Goal: Check status: Check status

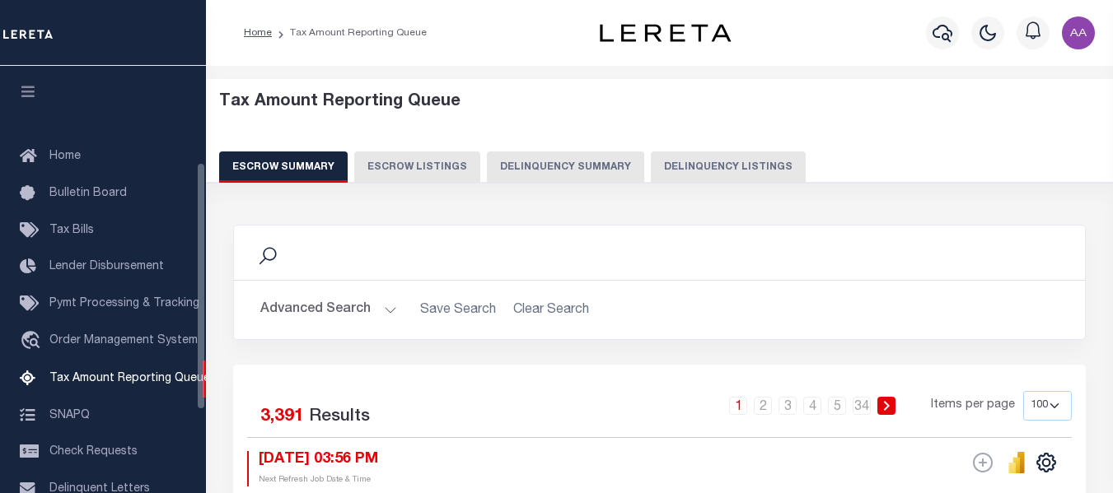
click at [673, 162] on button "Delinquency Listings" at bounding box center [728, 167] width 155 height 31
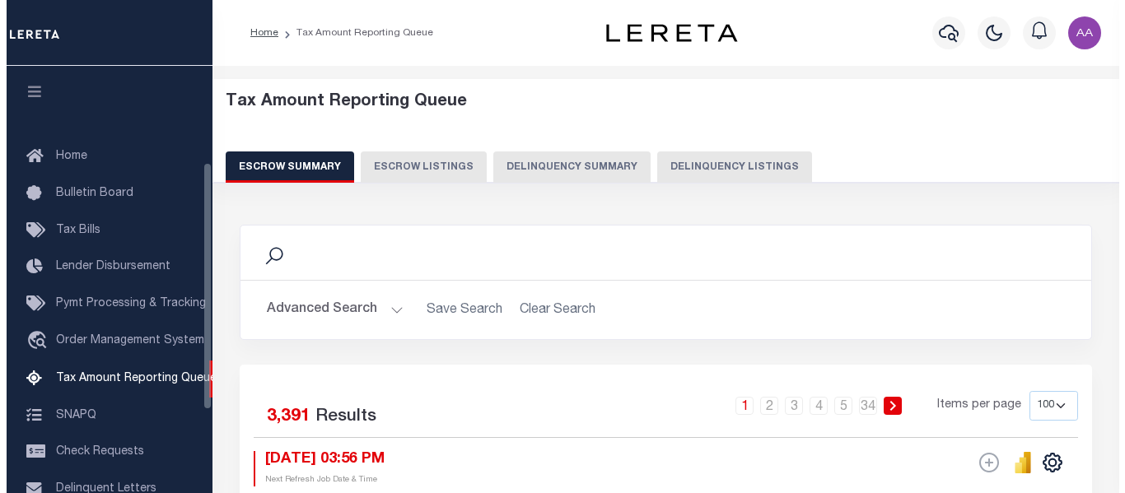
scroll to position [166, 0]
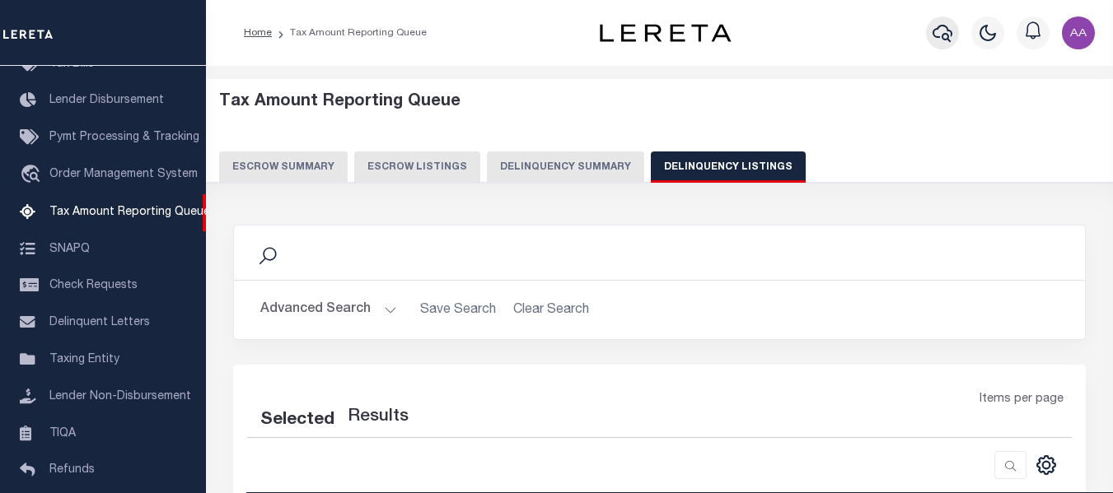
click at [948, 27] on icon "button" at bounding box center [942, 33] width 20 height 20
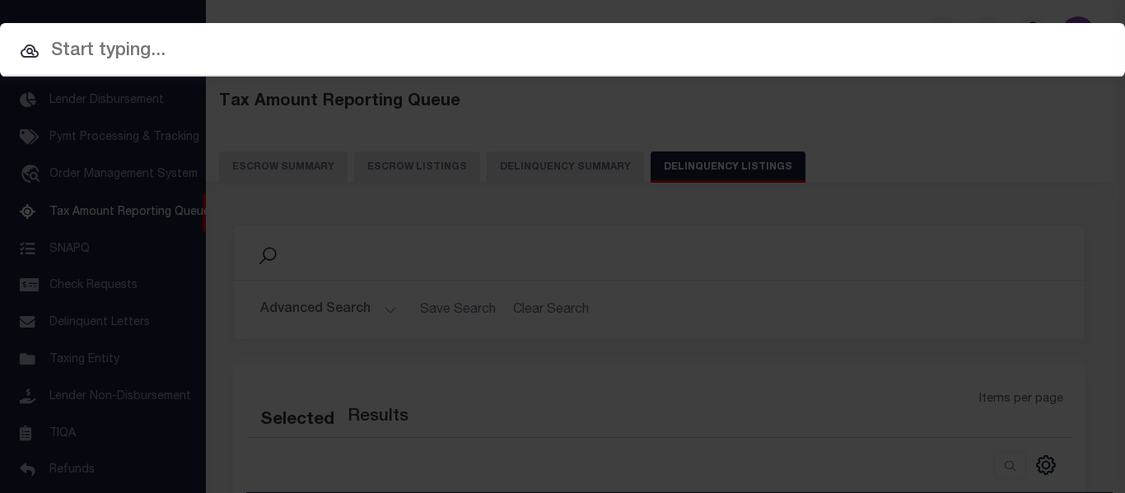
click at [110, 45] on input "text" at bounding box center [562, 51] width 1125 height 29
paste input "17-13-12-00-01-140.000"
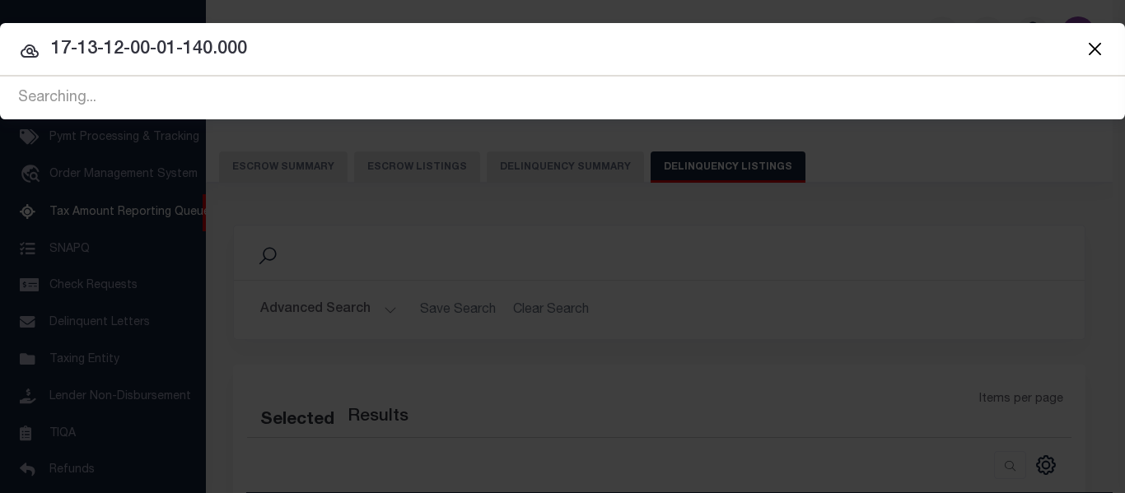
drag, startPoint x: 273, startPoint y: 54, endPoint x: 0, endPoint y: 53, distance: 273.4
click at [0, 53] on input "17-13-12-00-01-140.000" at bounding box center [562, 49] width 1125 height 29
paste input "10200546"
click at [262, 43] on input "110200546" at bounding box center [562, 49] width 1125 height 29
type input "110200546"
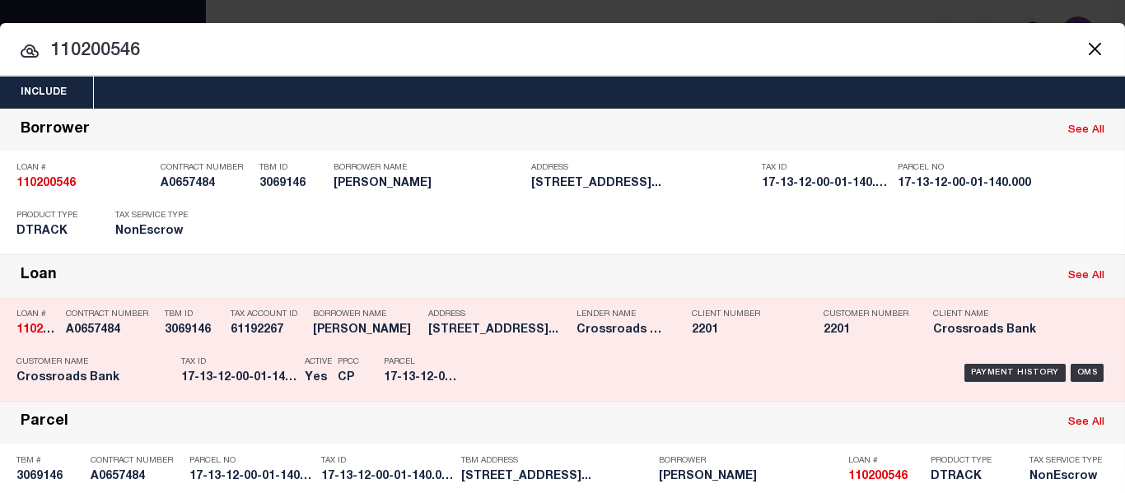
scroll to position [82, 0]
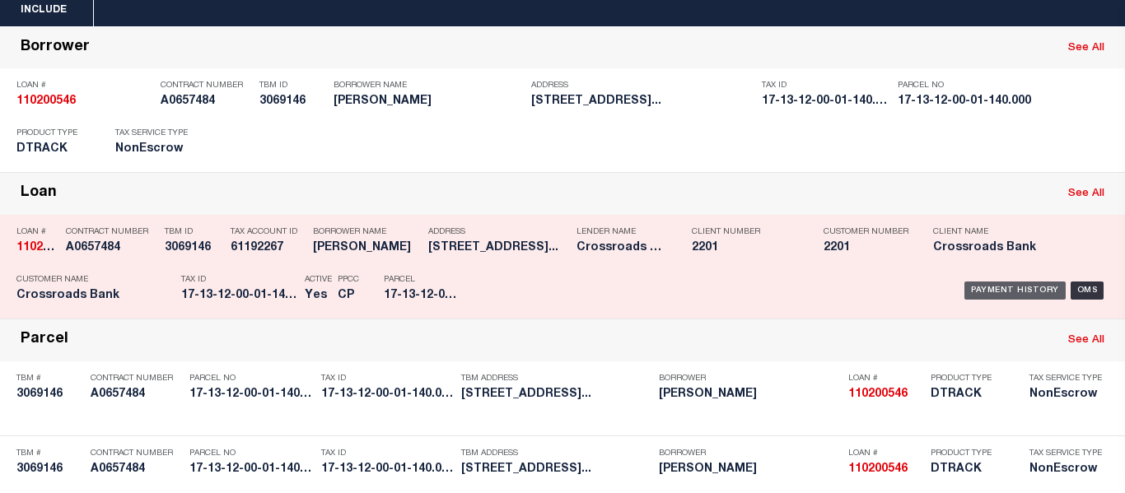
click at [1011, 294] on div "Payment History" at bounding box center [1014, 291] width 101 height 18
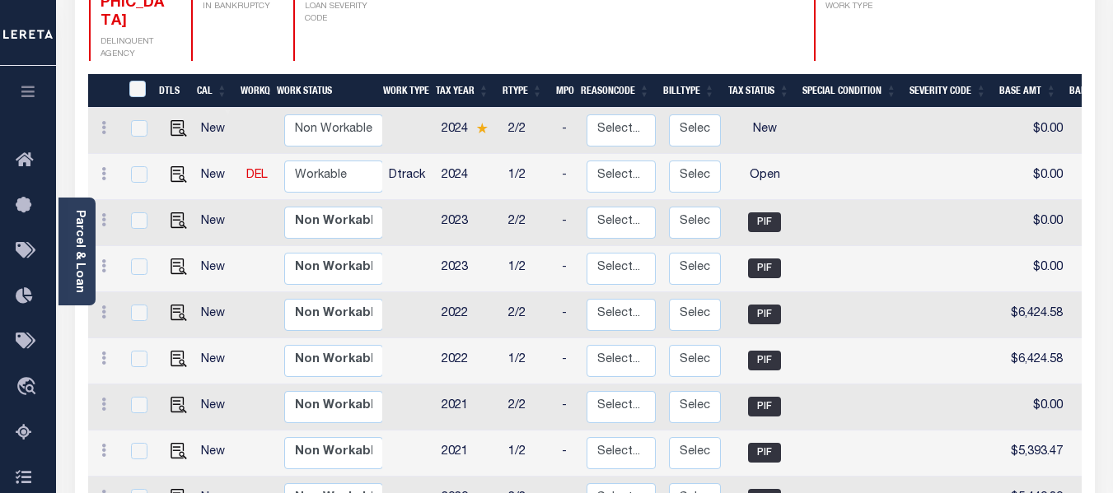
scroll to position [329, 0]
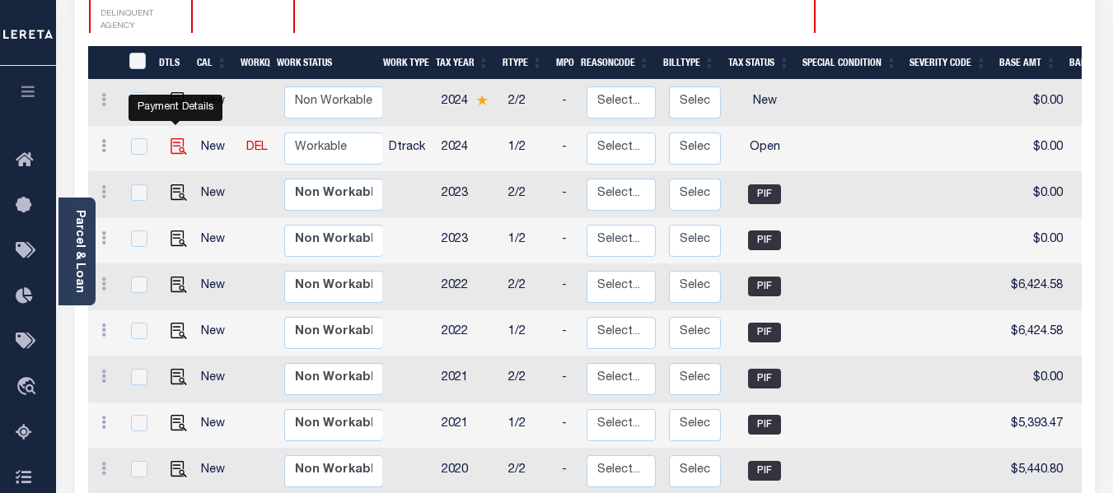
click at [178, 138] on img "" at bounding box center [178, 146] width 16 height 16
checkbox input "true"
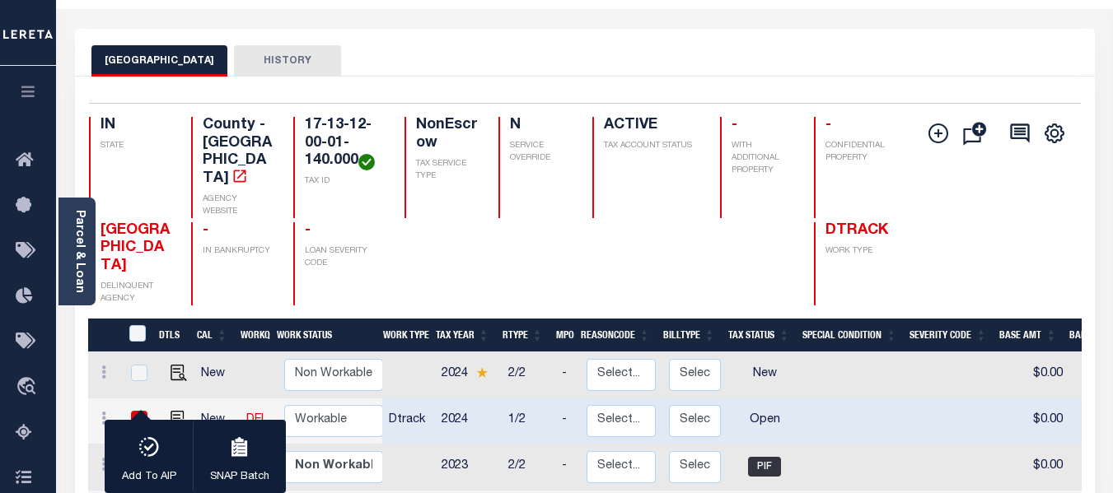
scroll to position [0, 0]
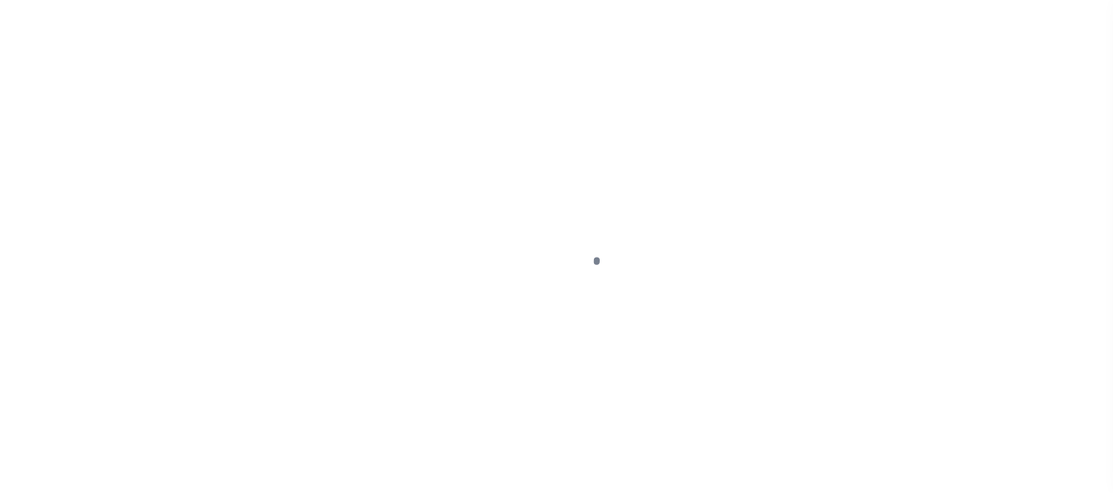
select select "OP2"
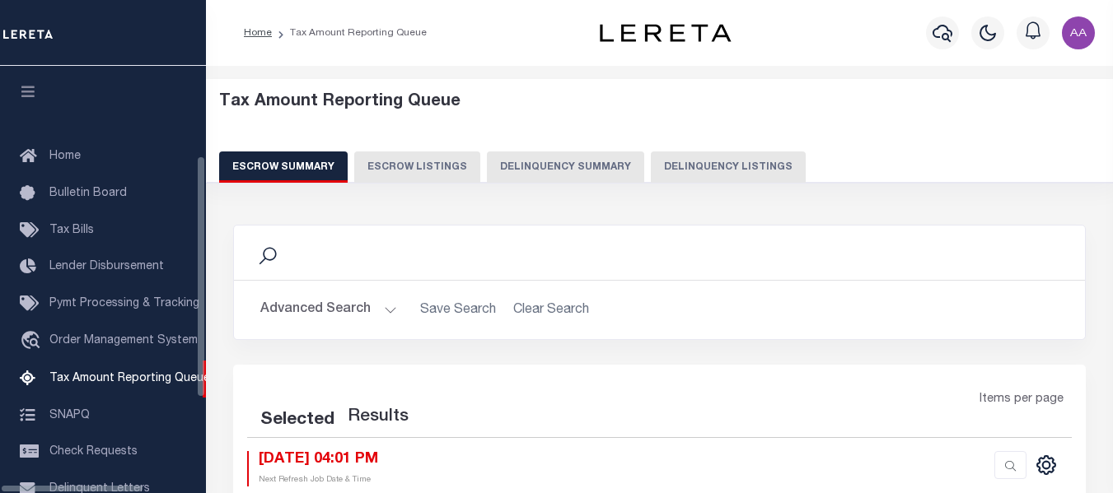
select select
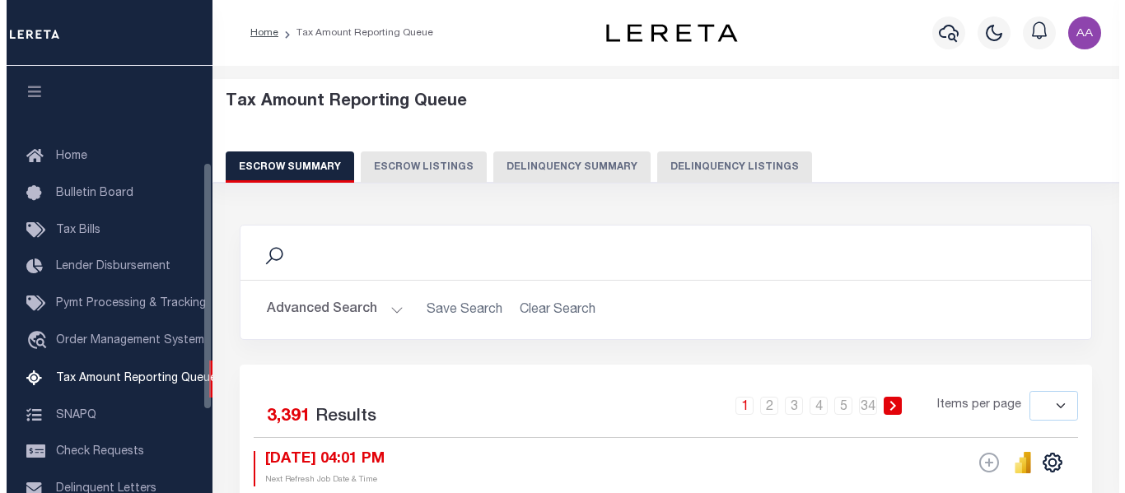
scroll to position [166, 0]
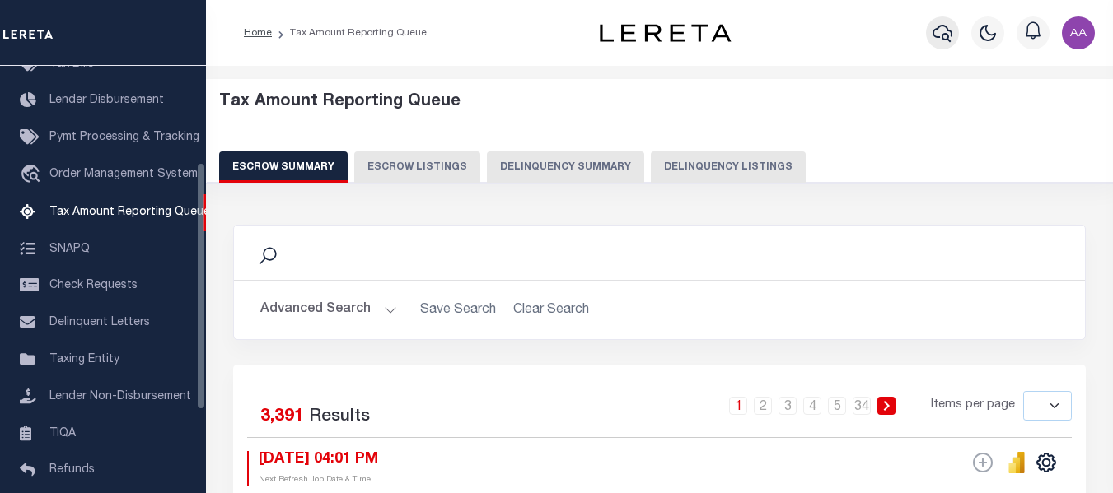
click at [938, 30] on icon "button" at bounding box center [942, 33] width 20 height 20
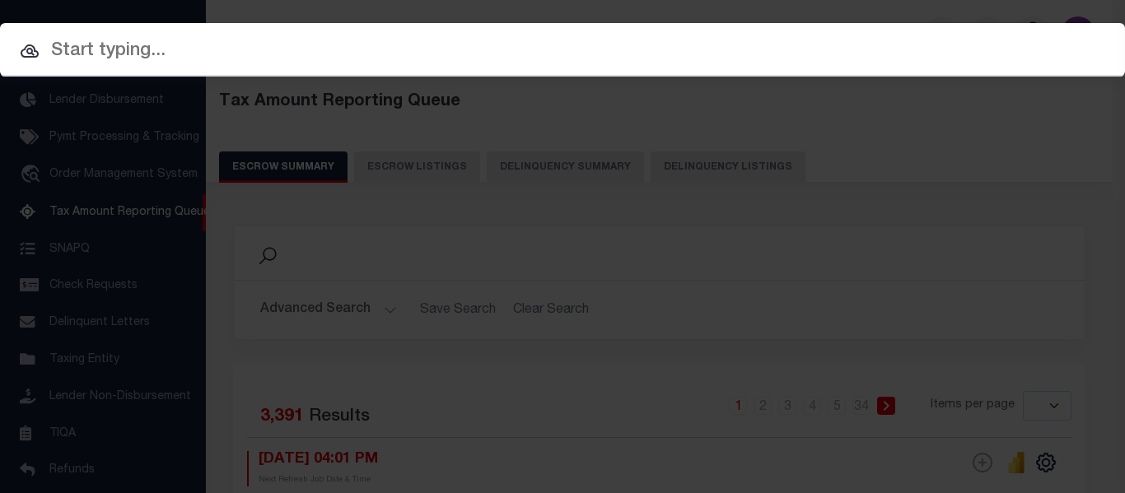
click at [150, 49] on input "text" at bounding box center [562, 51] width 1125 height 29
paste input "34158626"
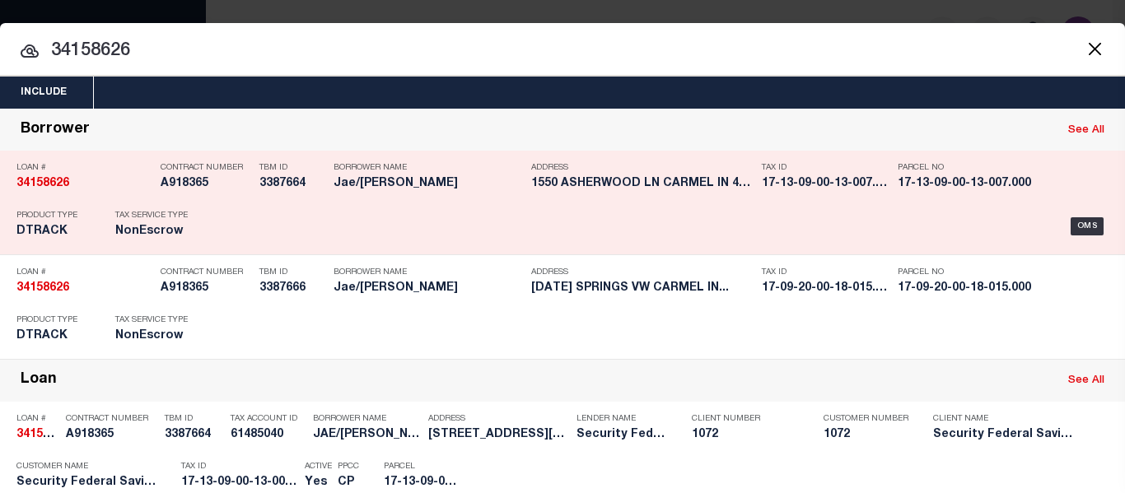
type input "34158626"
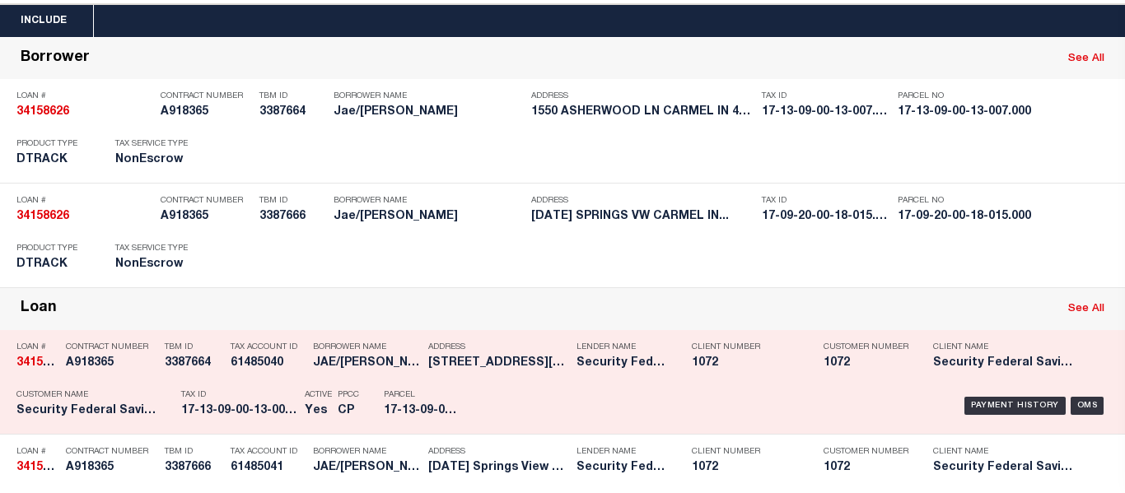
scroll to position [82, 0]
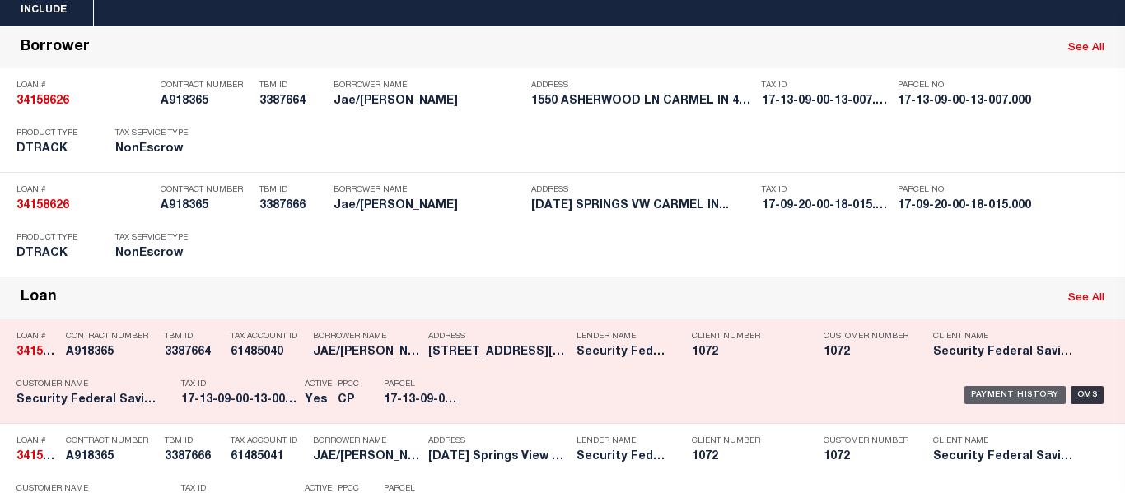
click at [994, 399] on div "Payment History" at bounding box center [1014, 395] width 101 height 18
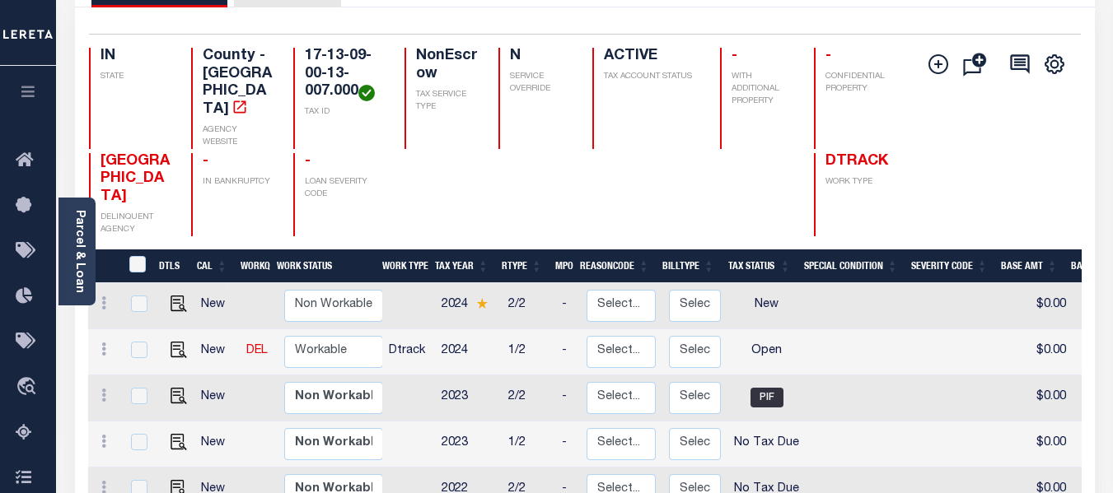
scroll to position [247, 0]
